Goal: Find contact information: Find contact information

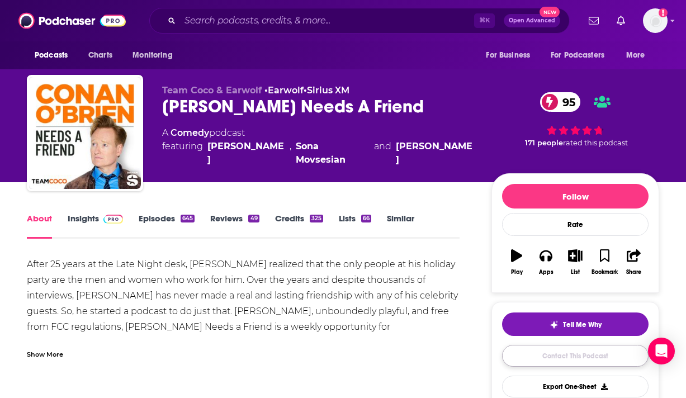
click at [606, 355] on link "Contact This Podcast" at bounding box center [575, 356] width 146 height 22
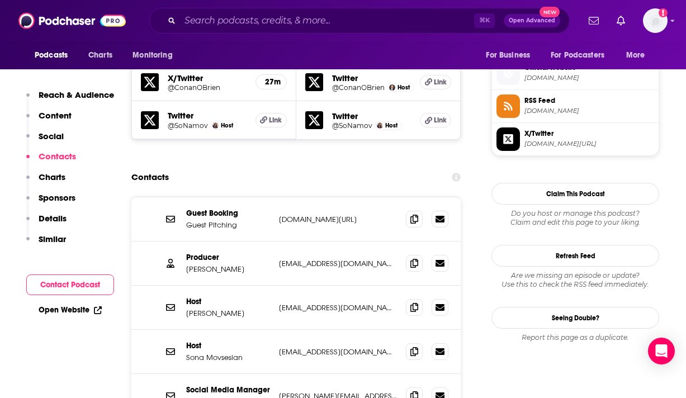
scroll to position [948, 0]
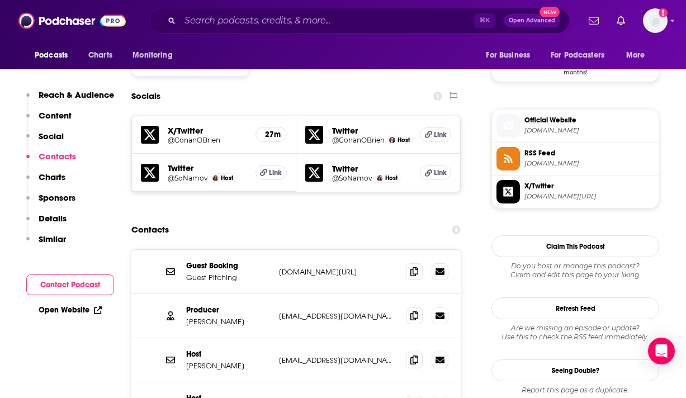
click at [324, 267] on p "[DOMAIN_NAME][URL]" at bounding box center [338, 271] width 118 height 9
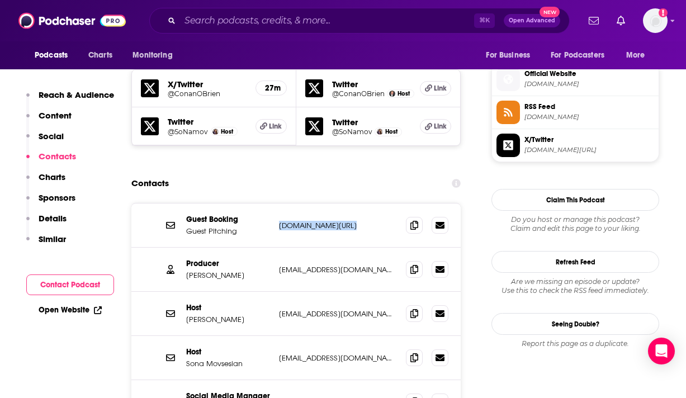
scroll to position [996, 0]
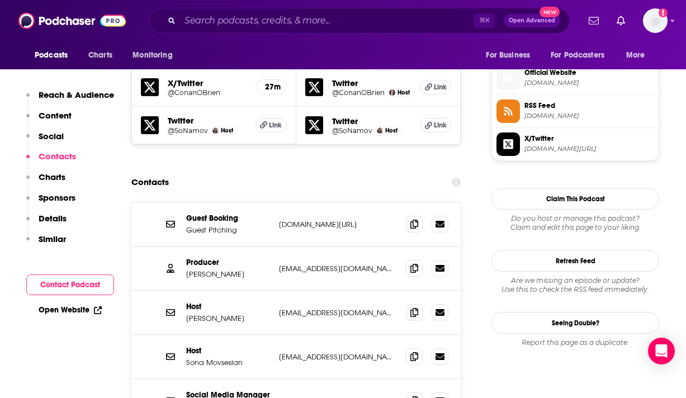
click at [302, 352] on p "[EMAIL_ADDRESS][DOMAIN_NAME]" at bounding box center [338, 356] width 118 height 9
copy div "[EMAIL_ADDRESS][DOMAIN_NAME] [EMAIL_ADDRESS][DOMAIN_NAME]"
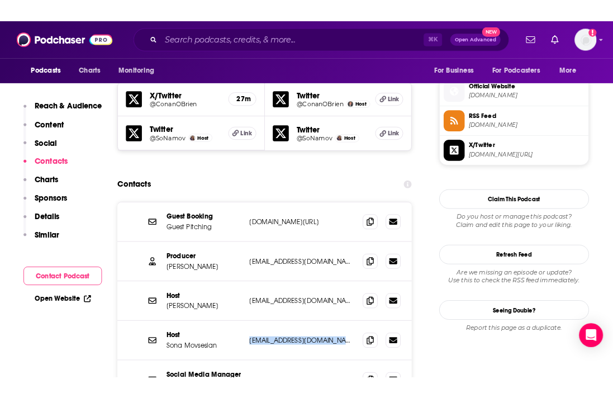
scroll to position [981, 0]
